Goal: Manage account settings

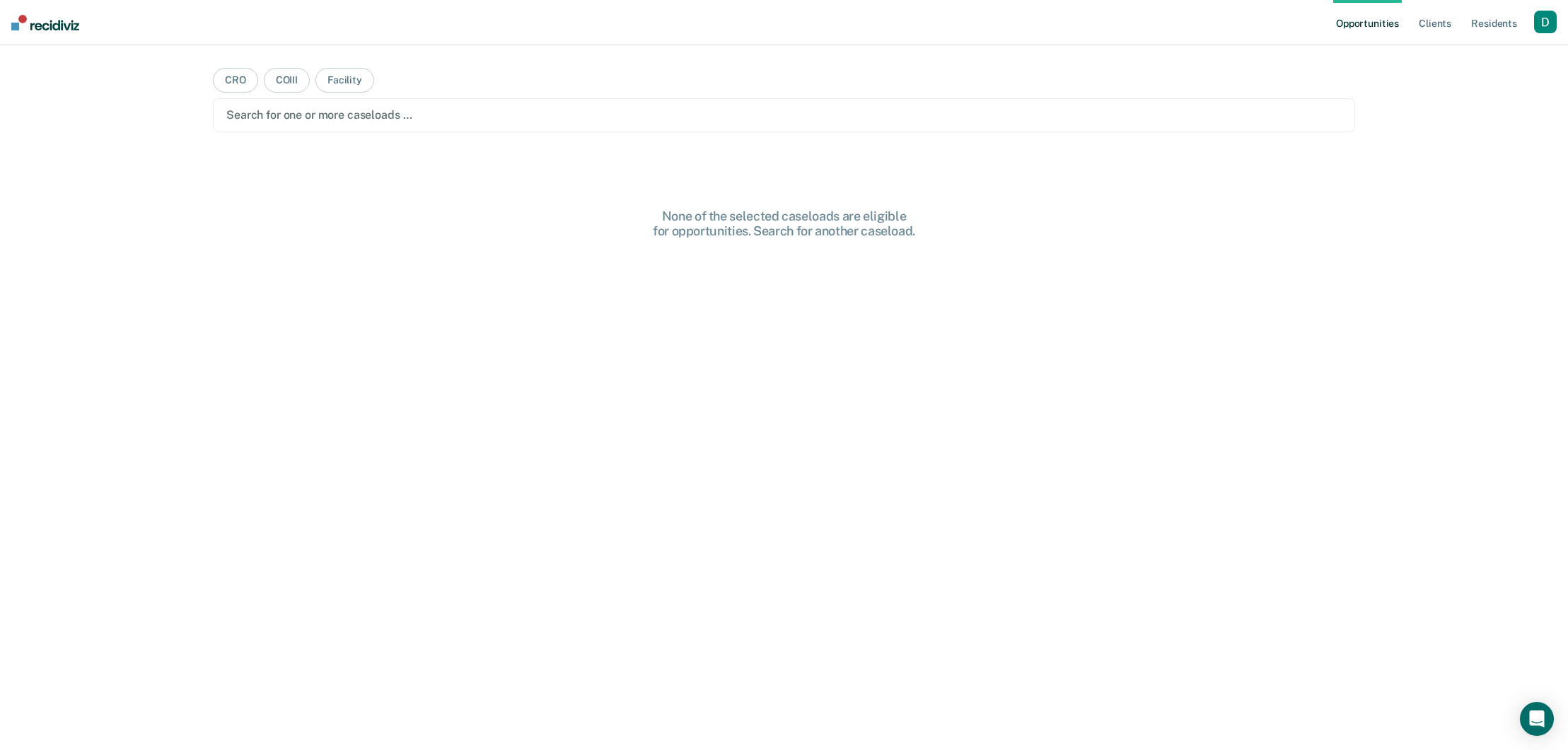
click at [1552, 24] on div "button" at bounding box center [1545, 22] width 22 height 22
click at [1498, 56] on link "Profile" at bounding box center [1488, 57] width 114 height 12
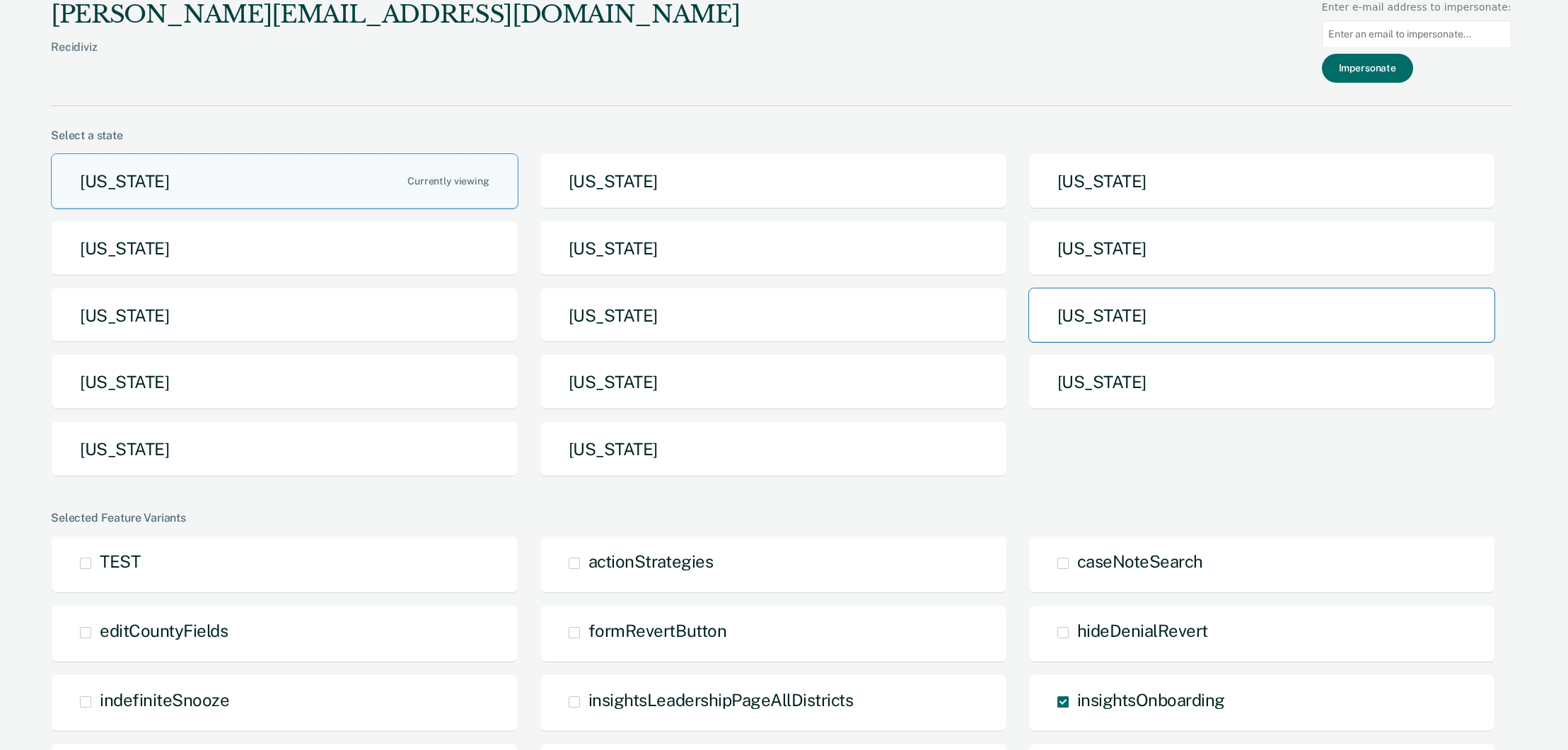
click at [1108, 321] on button "[US_STATE]" at bounding box center [1262, 316] width 467 height 56
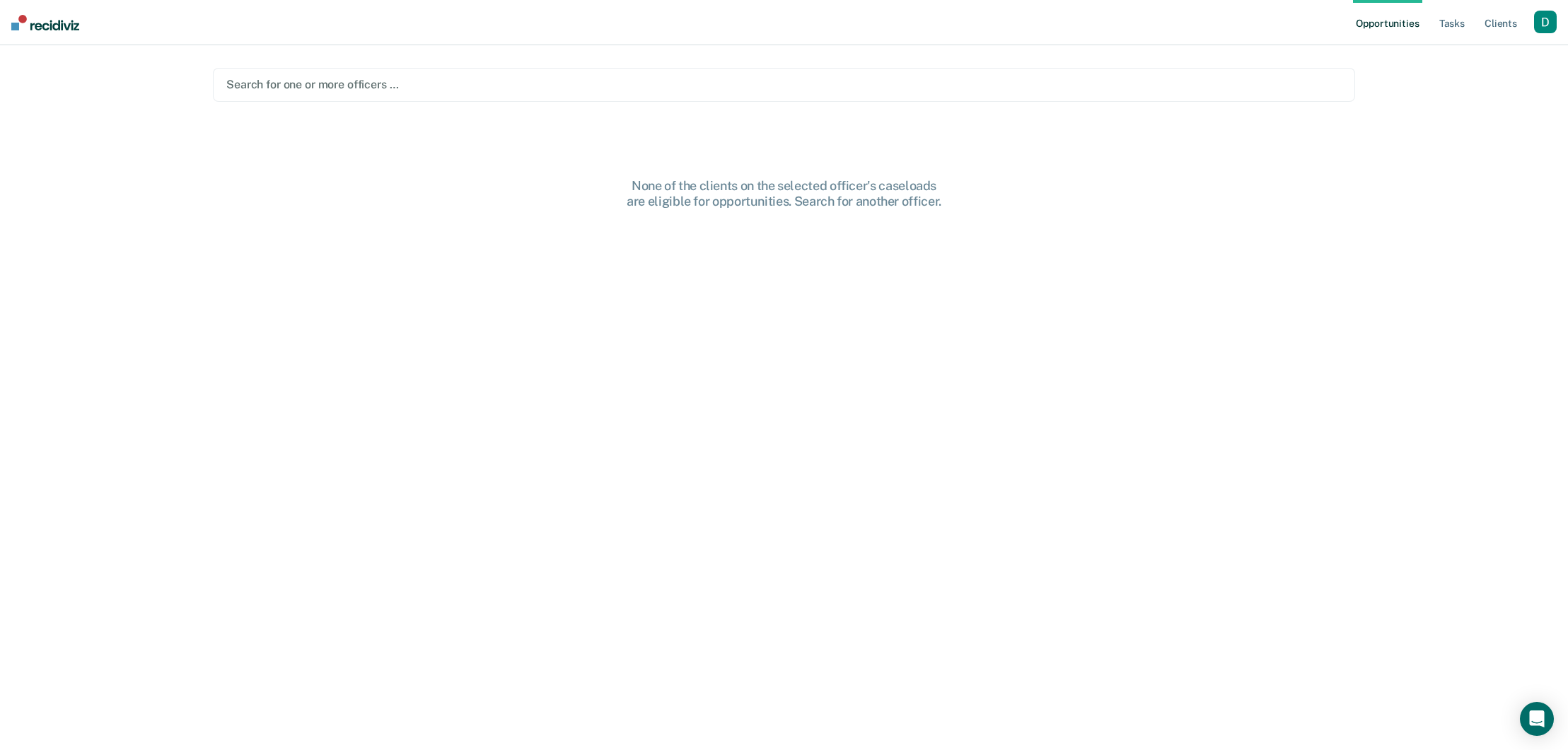
click at [714, 79] on div at bounding box center [784, 84] width 1115 height 16
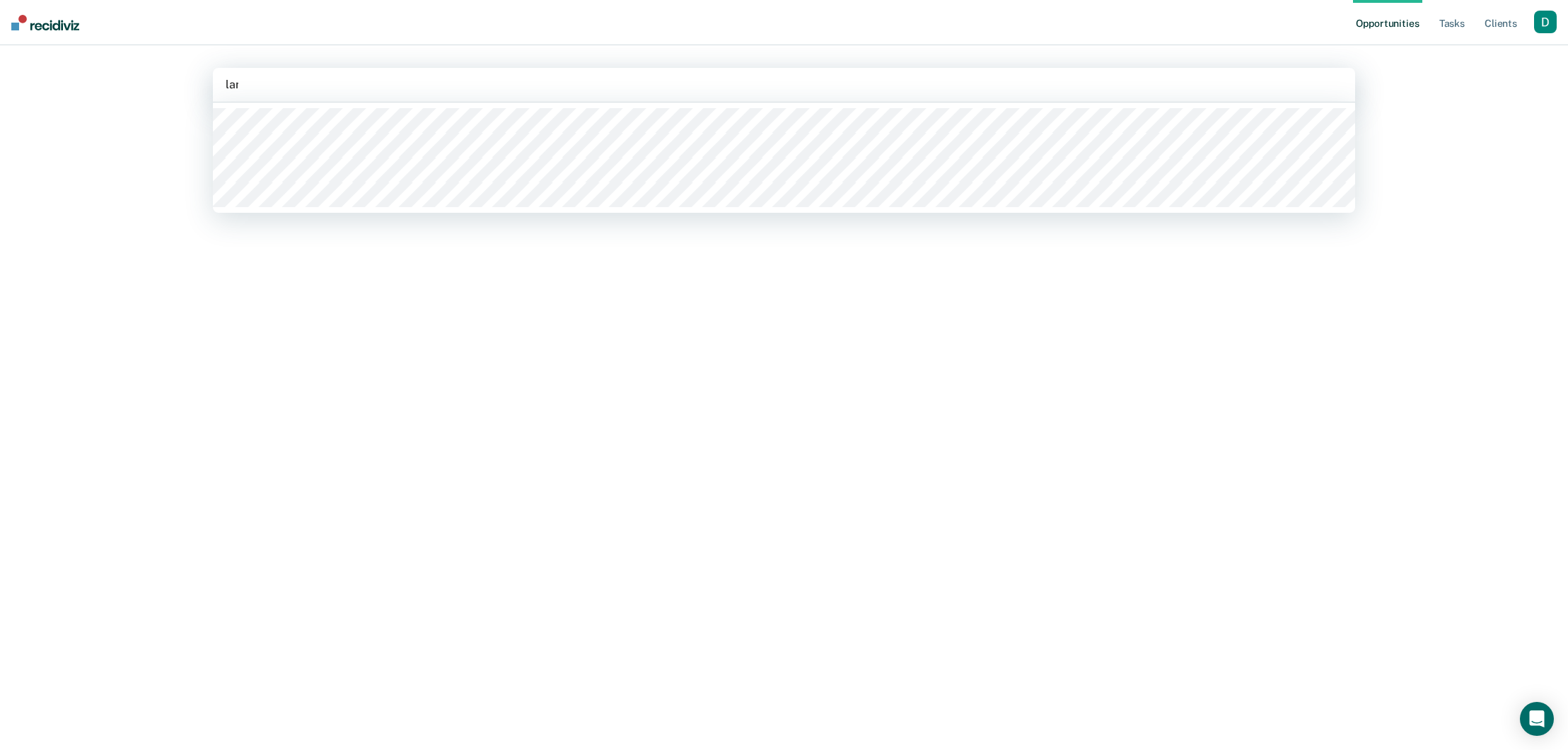
type input "land"
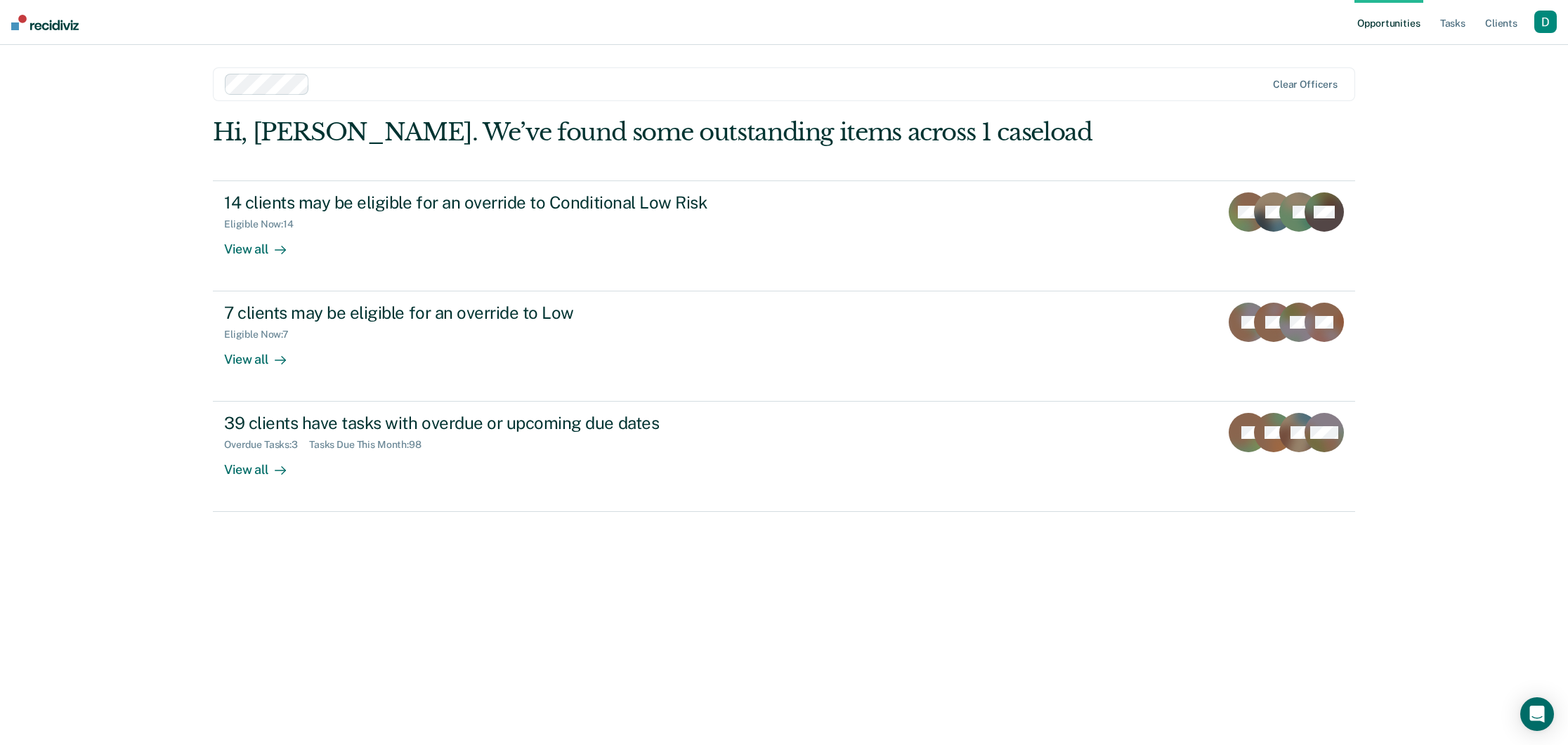
click at [1541, 21] on div "button" at bounding box center [1545, 22] width 22 height 22
click at [1514, 58] on link "Profile" at bounding box center [1489, 57] width 113 height 12
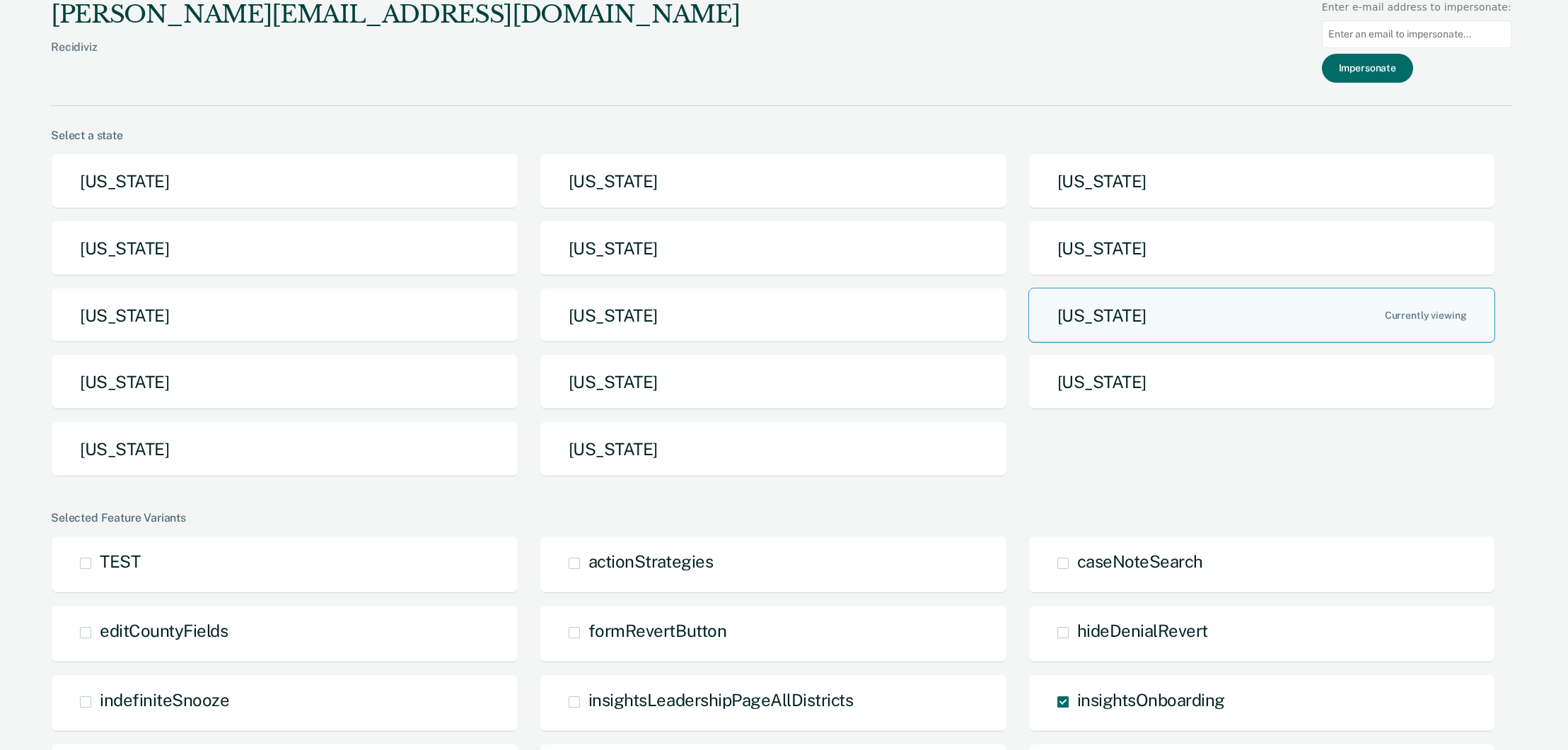
click at [1408, 38] on input at bounding box center [1416, 34] width 189 height 28
type input "[PERSON_NAME][DOMAIN_NAME][EMAIL_ADDRESS][US_STATE][DOMAIN_NAME]"
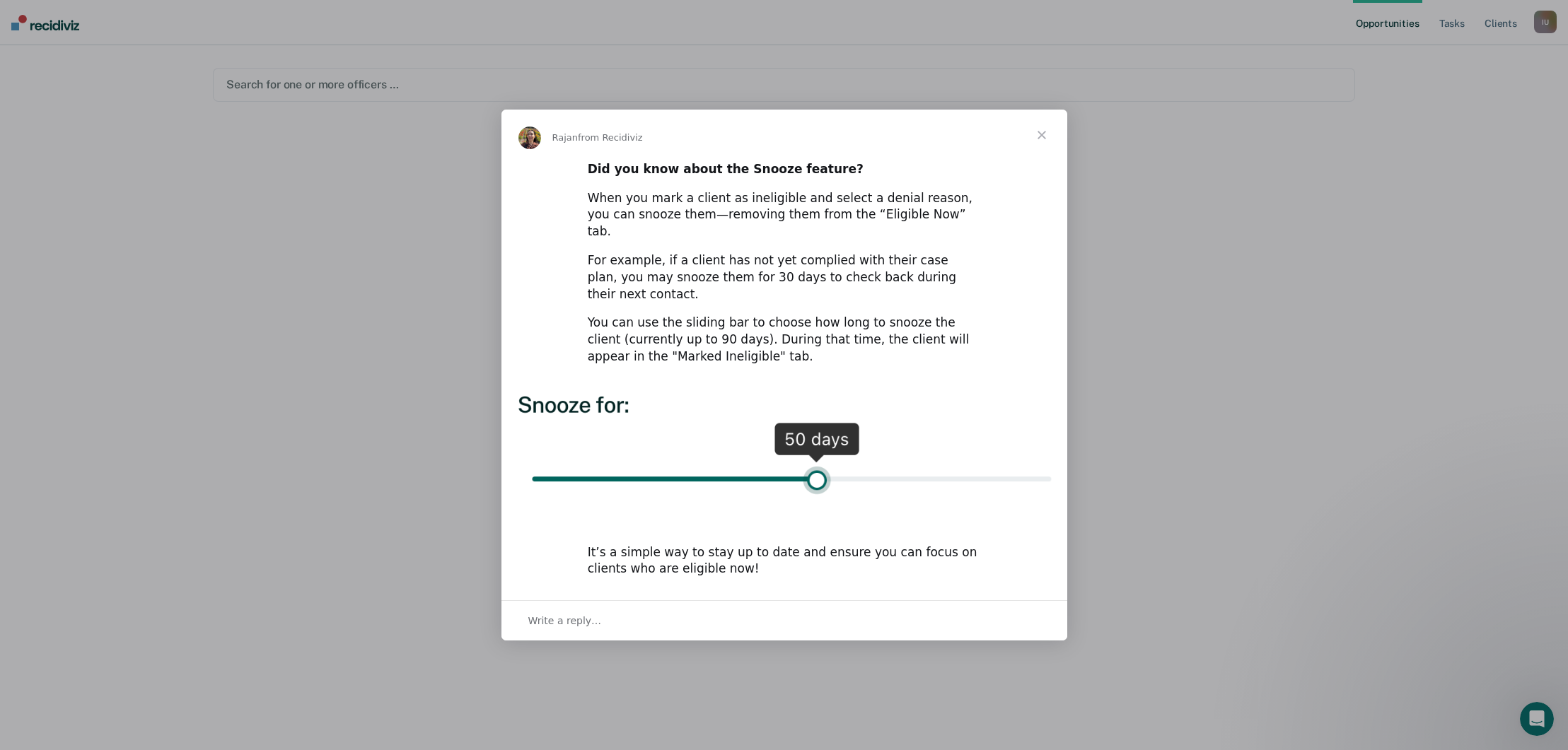
click at [1038, 153] on span "Close" at bounding box center [1042, 135] width 51 height 51
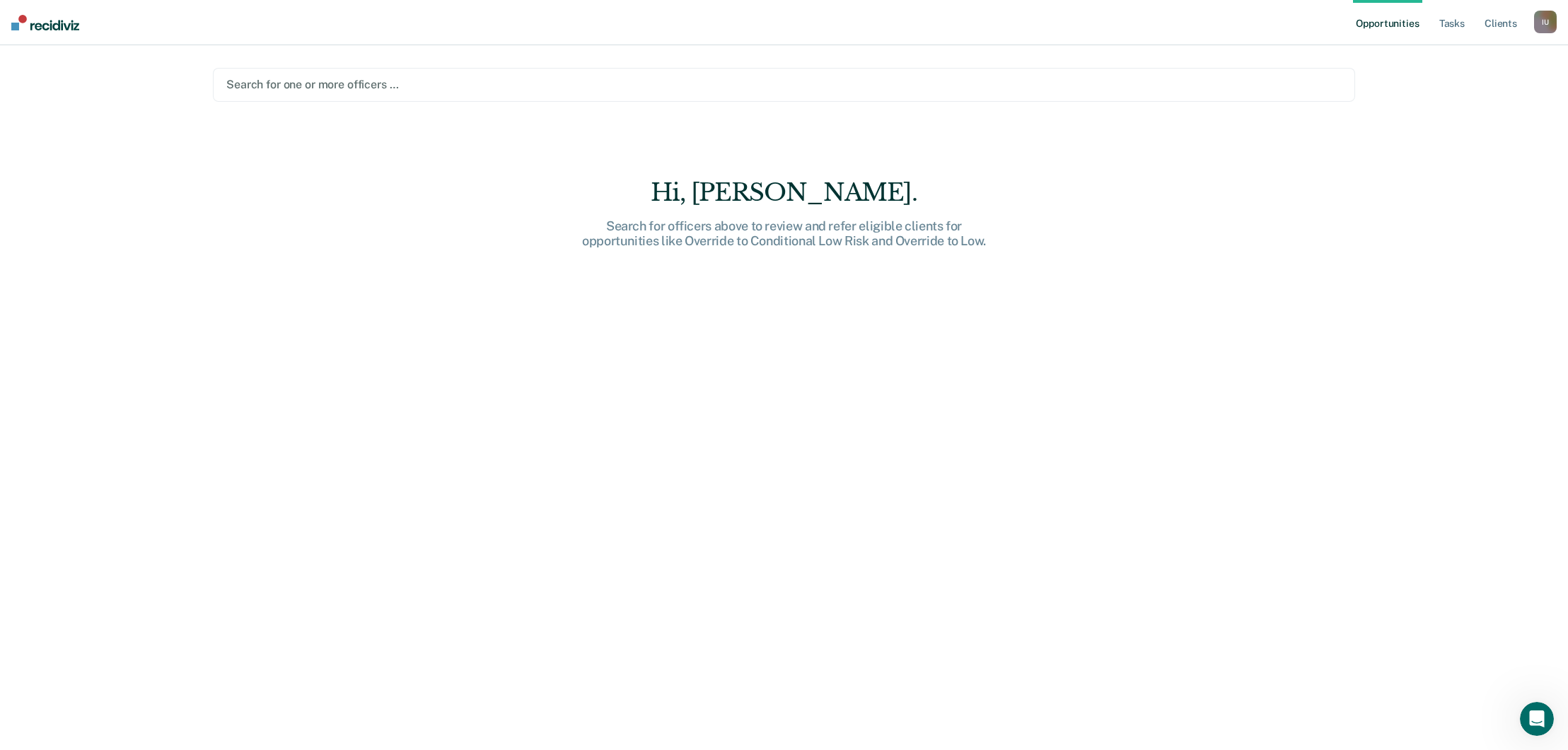
click at [910, 95] on div "Search for one or more officers …" at bounding box center [784, 85] width 1142 height 34
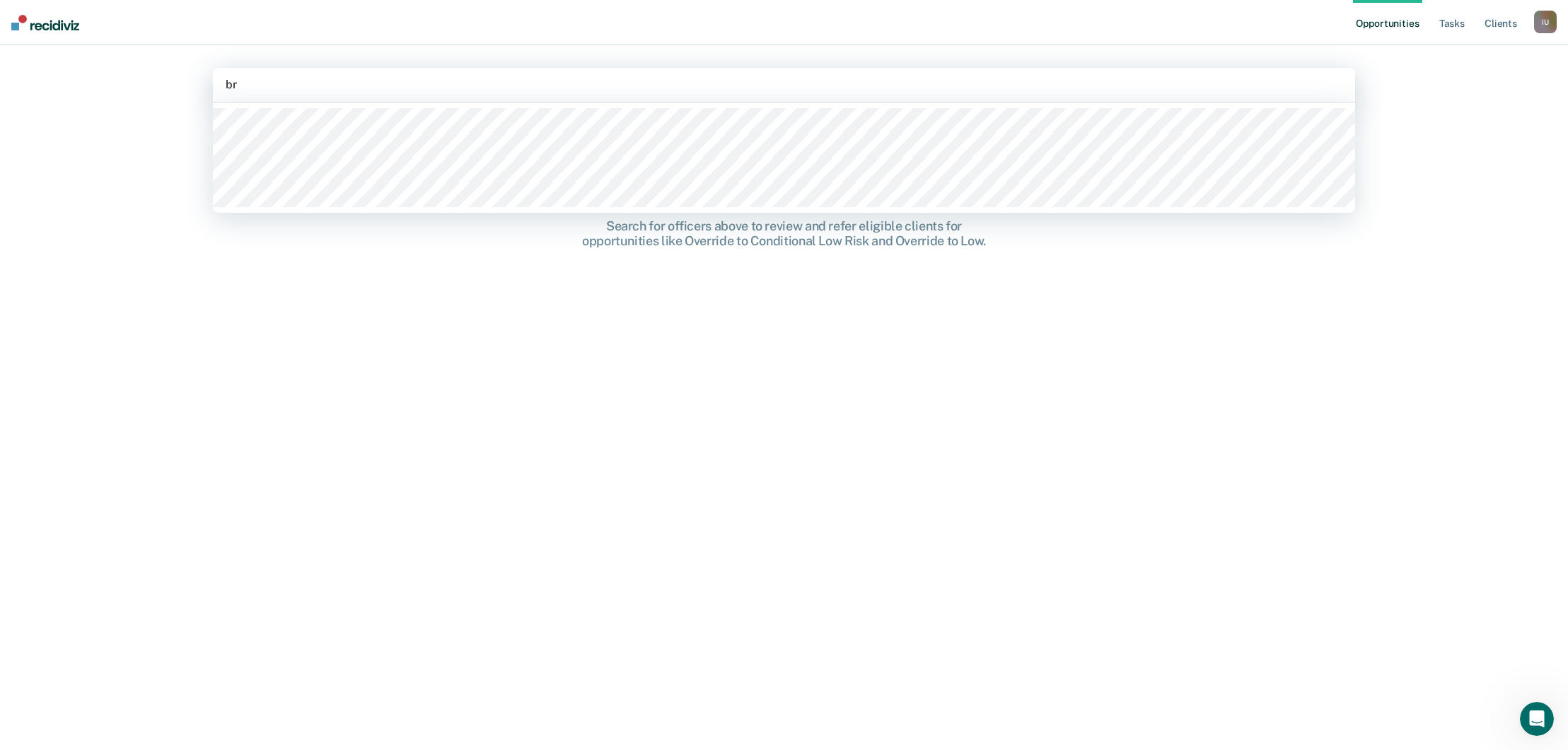
type input "bra"
